Goal: Task Accomplishment & Management: Manage account settings

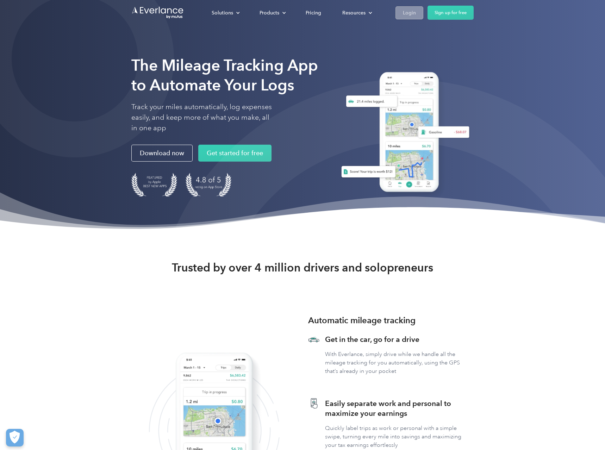
click at [404, 12] on div "Login" at bounding box center [409, 12] width 13 height 9
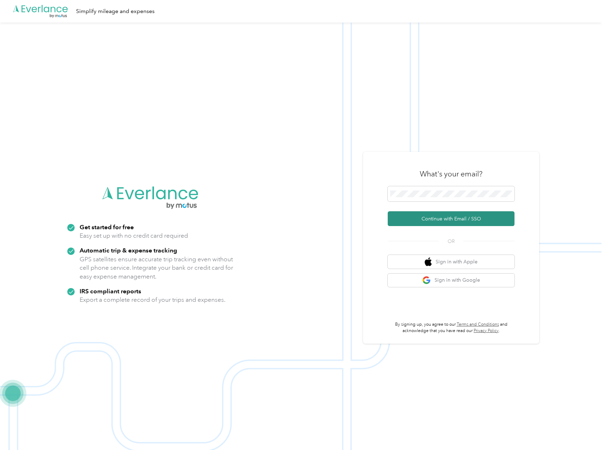
click at [400, 220] on button "Continue with Email / SSO" at bounding box center [451, 218] width 127 height 15
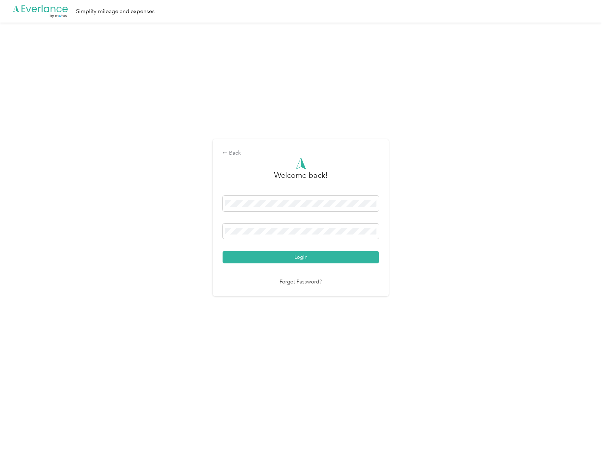
click at [228, 264] on div "Welcome back! Generate new mask Login Forgot Password?" at bounding box center [300, 221] width 156 height 129
click at [232, 261] on button "Login" at bounding box center [300, 257] width 156 height 12
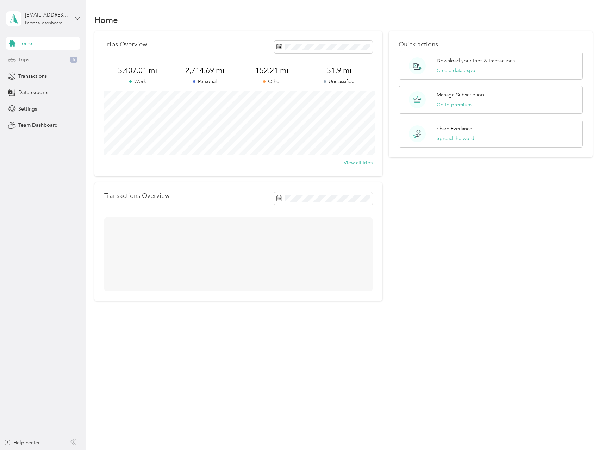
click at [65, 64] on div "Trips 6" at bounding box center [43, 60] width 74 height 13
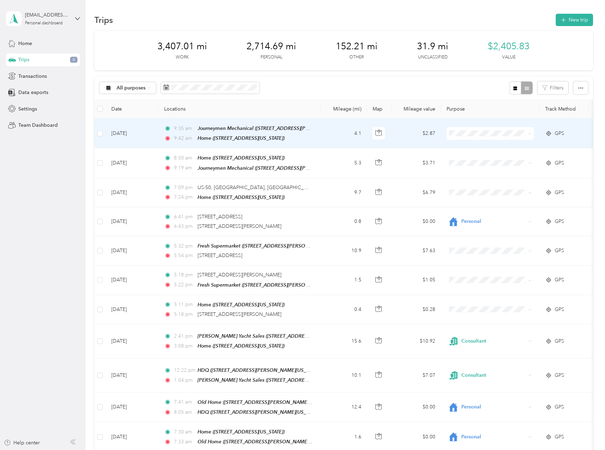
click at [485, 193] on span "Consultant" at bounding box center [496, 192] width 65 height 7
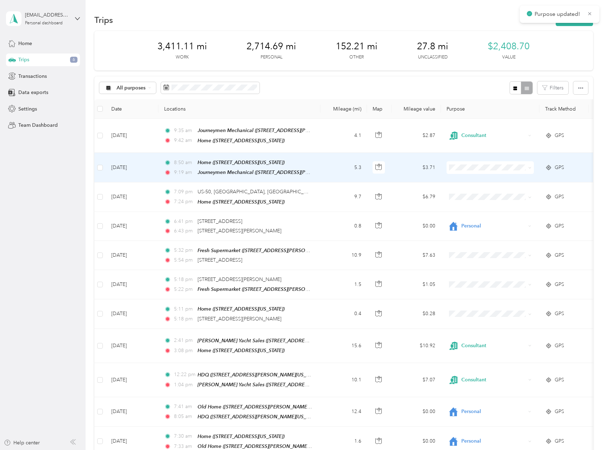
click at [484, 225] on span "Consultant" at bounding box center [496, 224] width 65 height 7
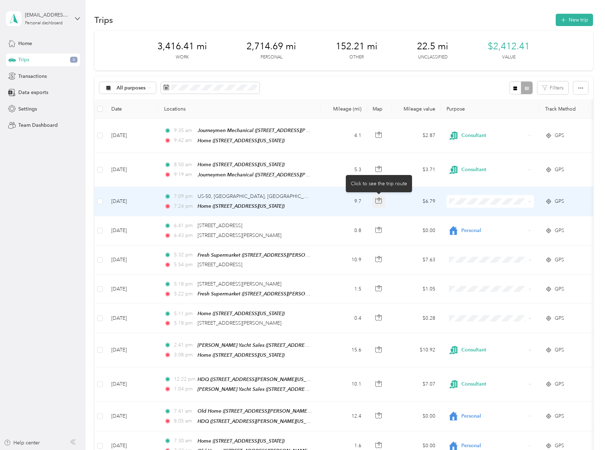
click at [379, 201] on icon "button" at bounding box center [378, 200] width 6 height 6
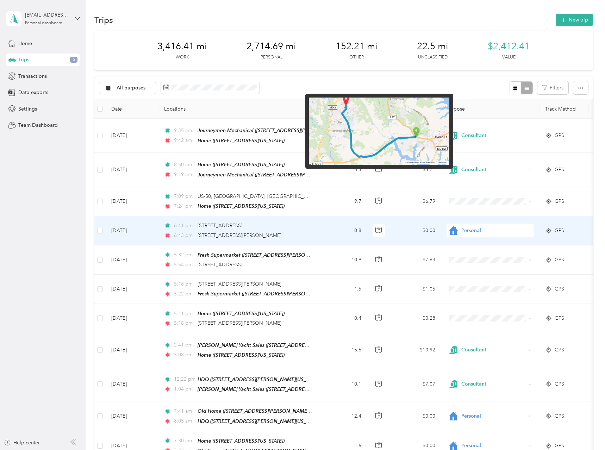
scroll to position [36, 0]
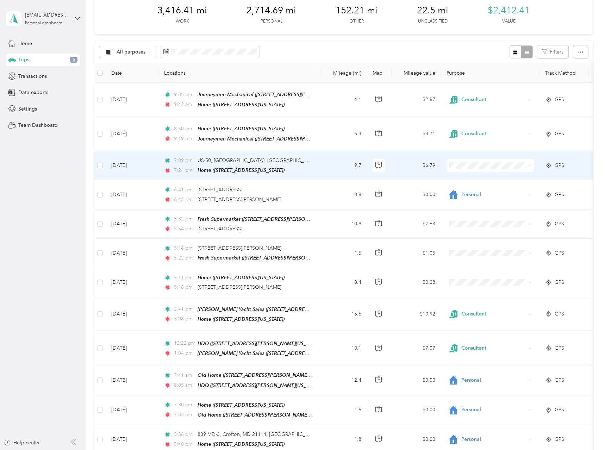
click at [478, 195] on span "Personal" at bounding box center [496, 192] width 65 height 7
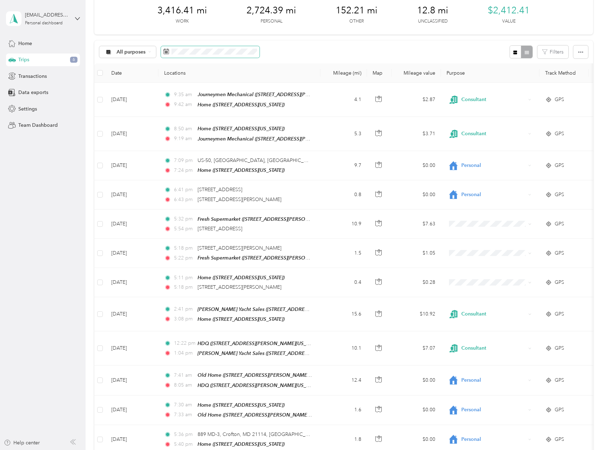
click at [190, 48] on span at bounding box center [210, 52] width 99 height 12
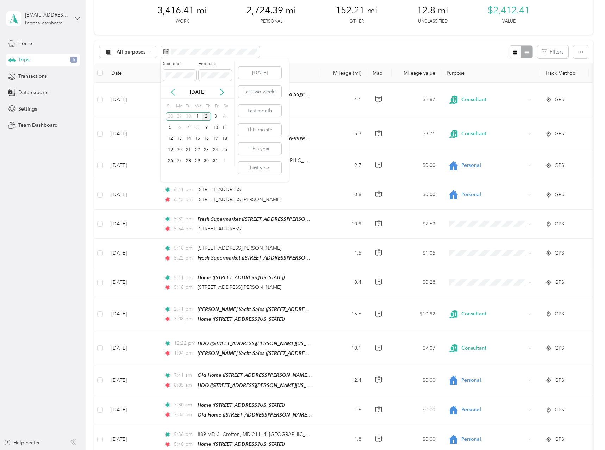
click at [173, 91] on icon at bounding box center [172, 92] width 7 height 7
click at [213, 118] on div "1" at bounding box center [215, 116] width 9 height 9
click at [172, 174] on div "31" at bounding box center [170, 172] width 9 height 9
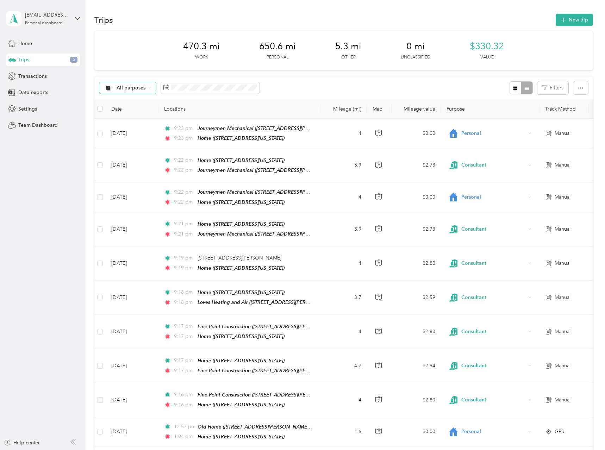
click at [144, 89] on span "All purposes" at bounding box center [131, 88] width 29 height 5
click at [135, 159] on li "AACPL" at bounding box center [127, 164] width 56 height 14
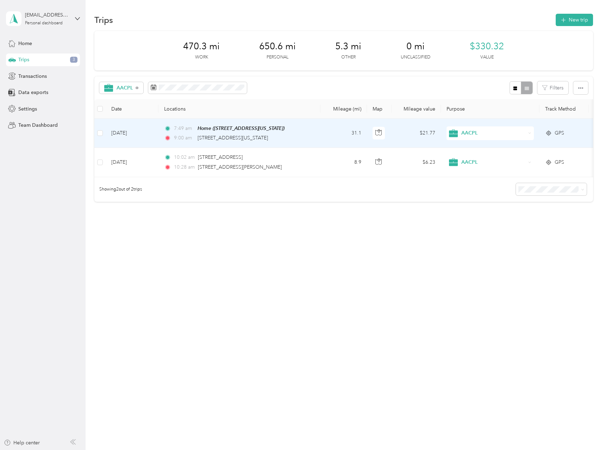
click at [475, 128] on div "AACPL" at bounding box center [489, 133] width 87 height 14
click at [495, 192] on span "Consultant" at bounding box center [496, 192] width 65 height 7
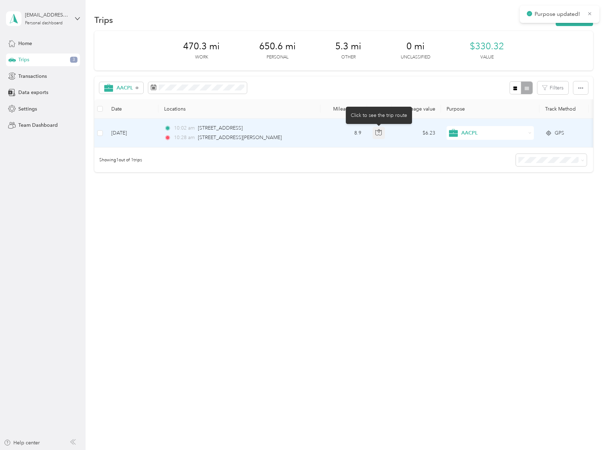
click at [382, 134] on icon "button" at bounding box center [378, 132] width 6 height 6
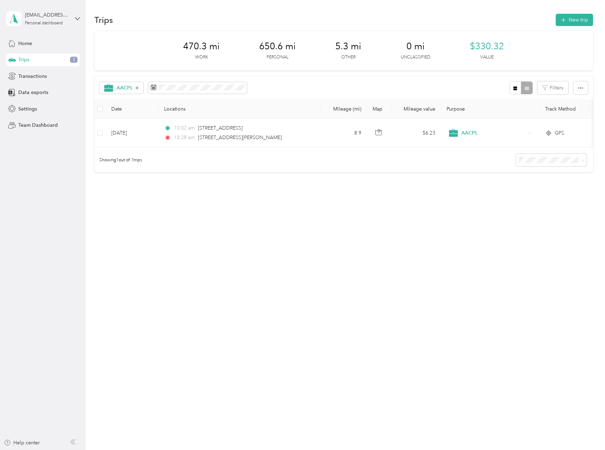
click at [366, 237] on div "Trips New trip 470.3 mi Work 650.6 mi Personal 5.3 mi Other 0 mi Unclassified $…" at bounding box center [344, 225] width 516 height 450
click at [31, 47] on span "Home" at bounding box center [25, 43] width 14 height 7
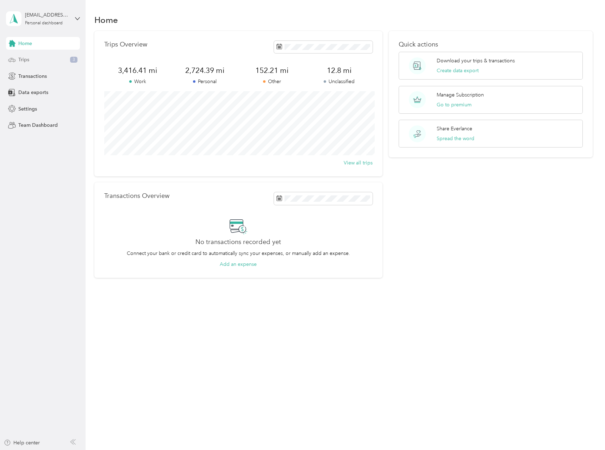
click at [40, 63] on div "Trips 3" at bounding box center [43, 60] width 74 height 13
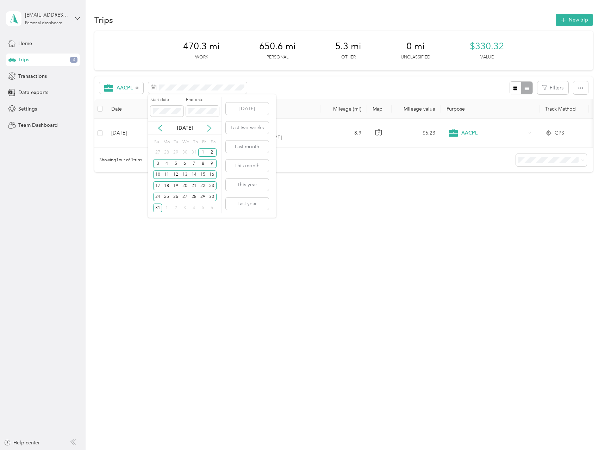
click at [207, 127] on icon at bounding box center [209, 128] width 7 height 7
click at [165, 153] on div "1" at bounding box center [166, 152] width 9 height 9
click at [175, 197] on div "30" at bounding box center [175, 197] width 9 height 9
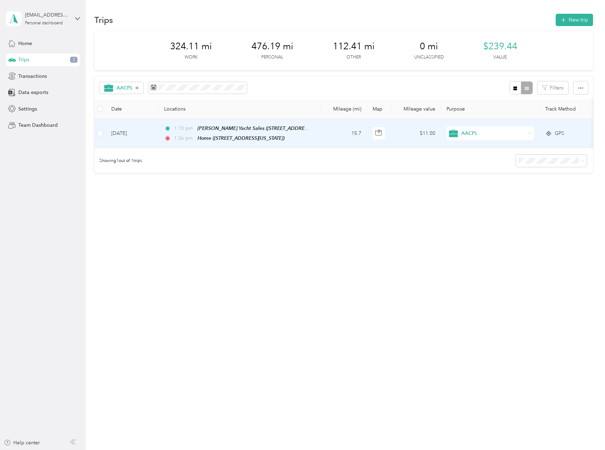
click at [456, 132] on icon at bounding box center [453, 134] width 9 height 8
click at [473, 190] on span "Consultant" at bounding box center [496, 192] width 65 height 7
